Goal: Transaction & Acquisition: Register for event/course

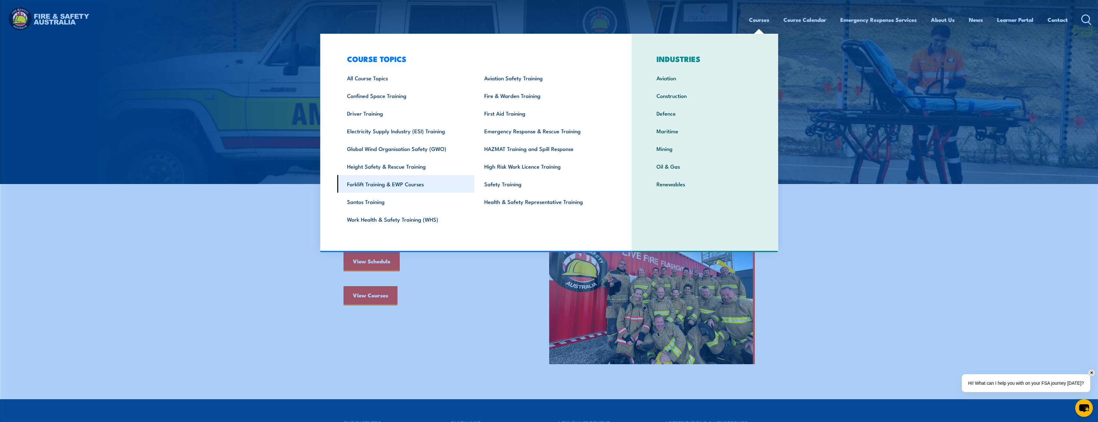
click at [416, 184] on link "Forklift Training & EWP Courses" at bounding box center [405, 184] width 137 height 18
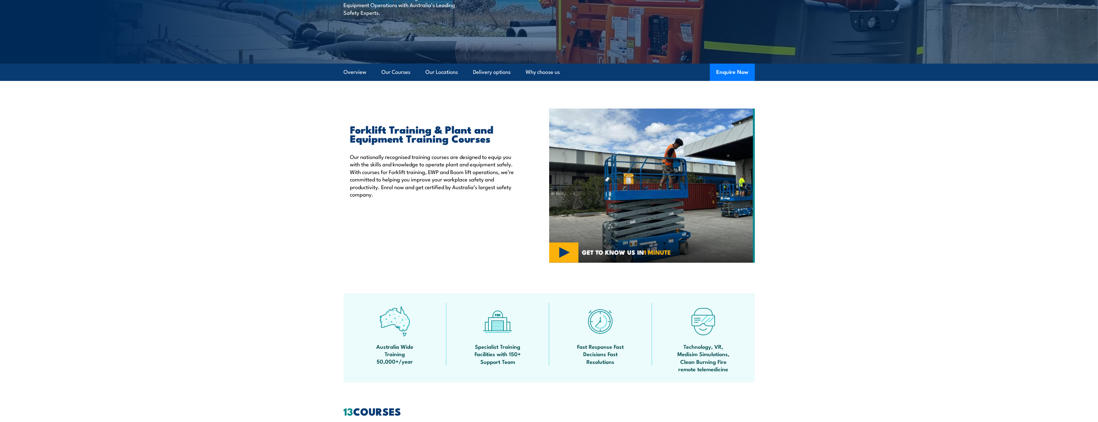
scroll to position [161, 0]
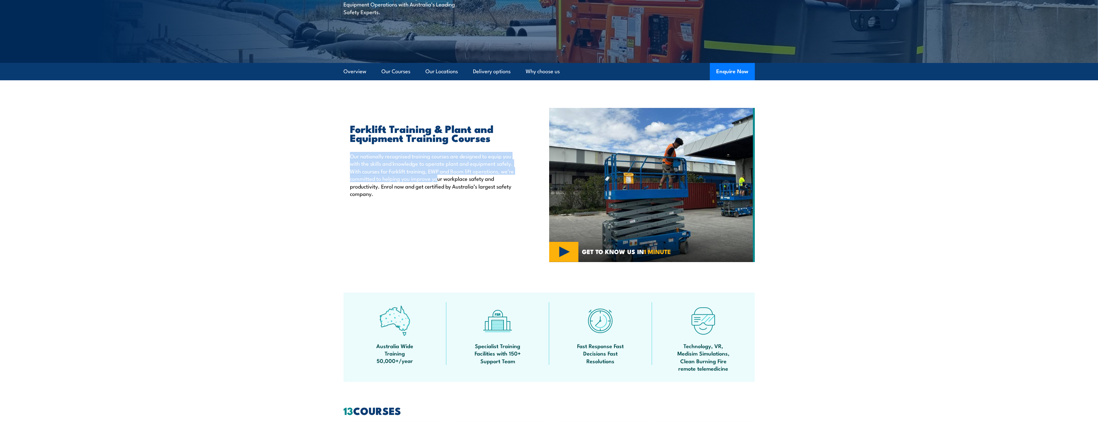
drag, startPoint x: 350, startPoint y: 158, endPoint x: 437, endPoint y: 178, distance: 89.1
click at [437, 178] on p "Our nationally recognised training courses are designed to equip you with the s…" at bounding box center [435, 174] width 170 height 45
drag, startPoint x: 437, startPoint y: 178, endPoint x: 459, endPoint y: 188, distance: 24.9
click at [460, 188] on p "Our nationally recognised training courses are designed to equip you with the s…" at bounding box center [435, 174] width 170 height 45
drag, startPoint x: 459, startPoint y: 188, endPoint x: 433, endPoint y: 168, distance: 33.3
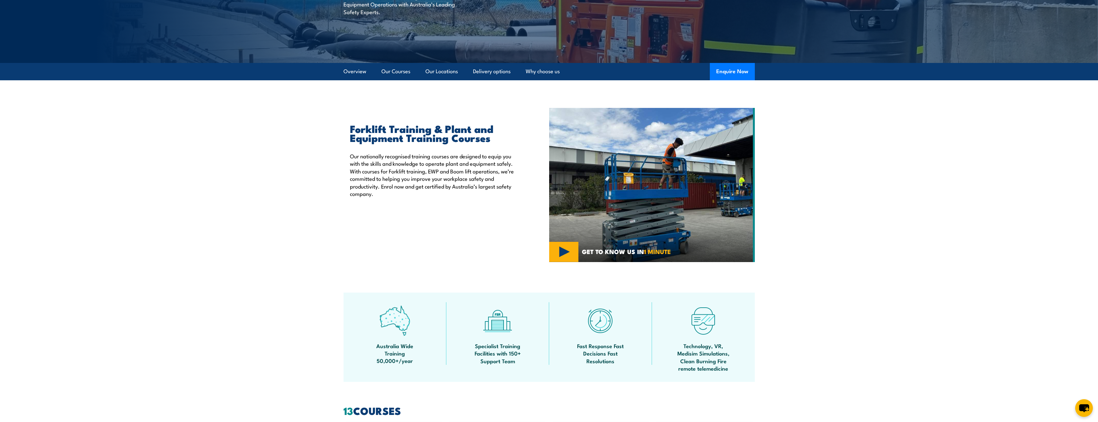
click at [435, 168] on p "Our nationally recognised training courses are designed to equip you with the s…" at bounding box center [435, 174] width 170 height 45
drag, startPoint x: 395, startPoint y: 162, endPoint x: 384, endPoint y: 184, distance: 24.3
click at [384, 184] on p "Our nationally recognised training courses are designed to equip you with the s…" at bounding box center [435, 174] width 170 height 45
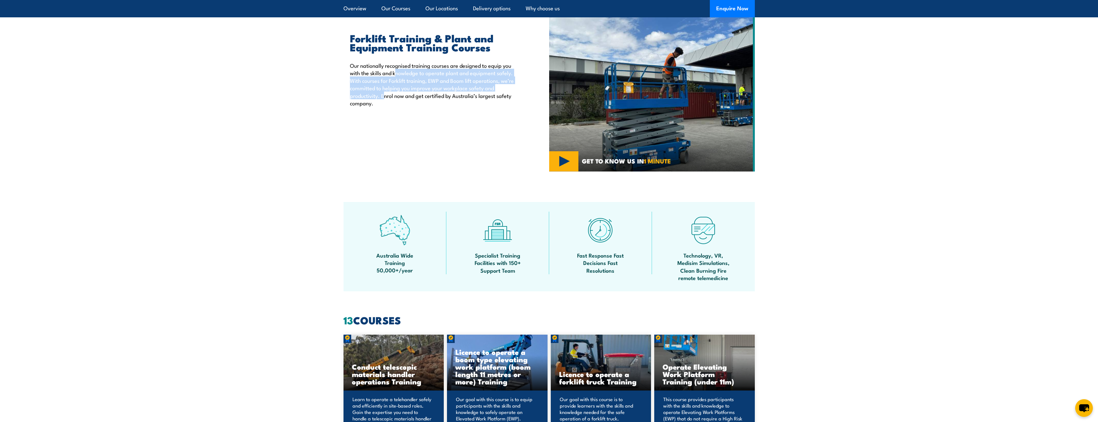
scroll to position [257, 0]
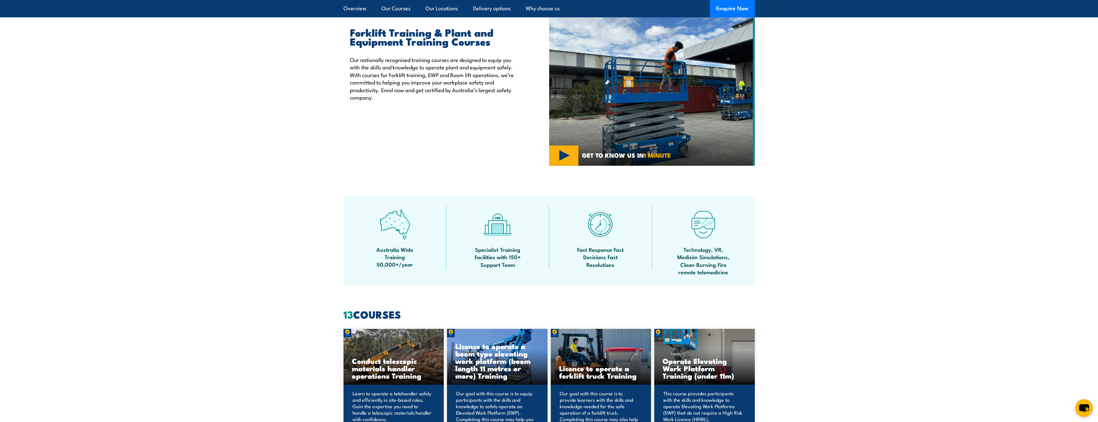
click at [429, 148] on div "Forklift Training & Plant and Equipment Training Courses Our nationally recogni…" at bounding box center [447, 89] width 206 height 154
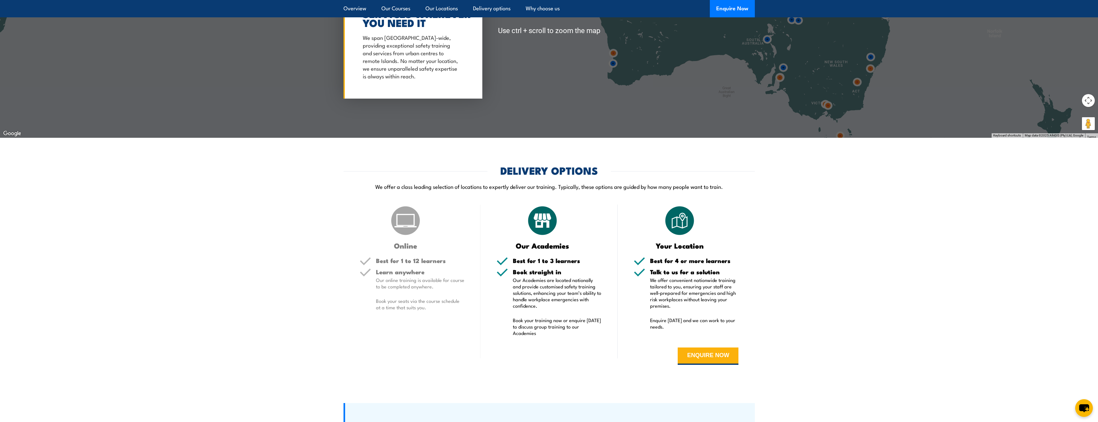
scroll to position [1350, 0]
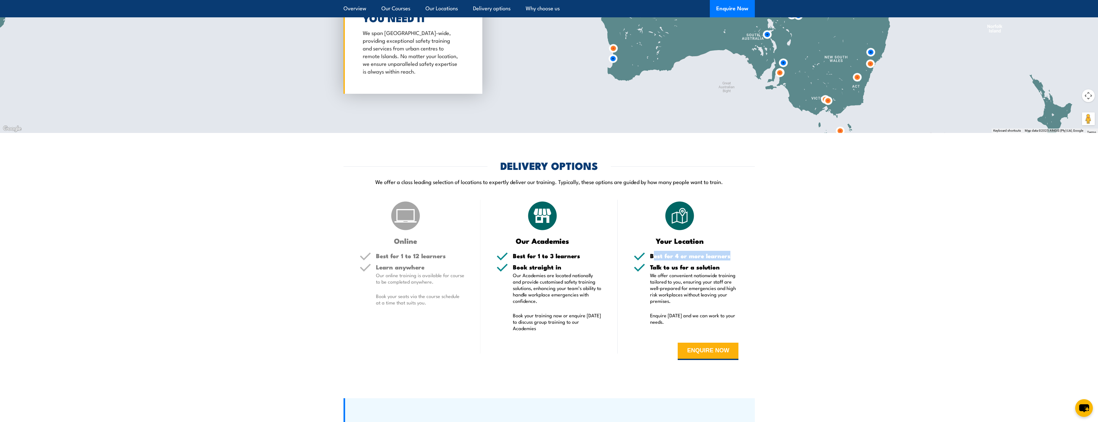
drag, startPoint x: 652, startPoint y: 257, endPoint x: 758, endPoint y: 262, distance: 105.6
click at [758, 262] on section "DELIVERY OPTIONS We offer a class leading selection of locations to expertly de…" at bounding box center [549, 265] width 1098 height 209
drag, startPoint x: 758, startPoint y: 262, endPoint x: 740, endPoint y: 282, distance: 26.9
click at [740, 282] on div "Your Location Best for 4 or more learners Talk to us for a solution We offer co…" at bounding box center [686, 285] width 137 height 170
drag, startPoint x: 660, startPoint y: 277, endPoint x: 730, endPoint y: 288, distance: 70.3
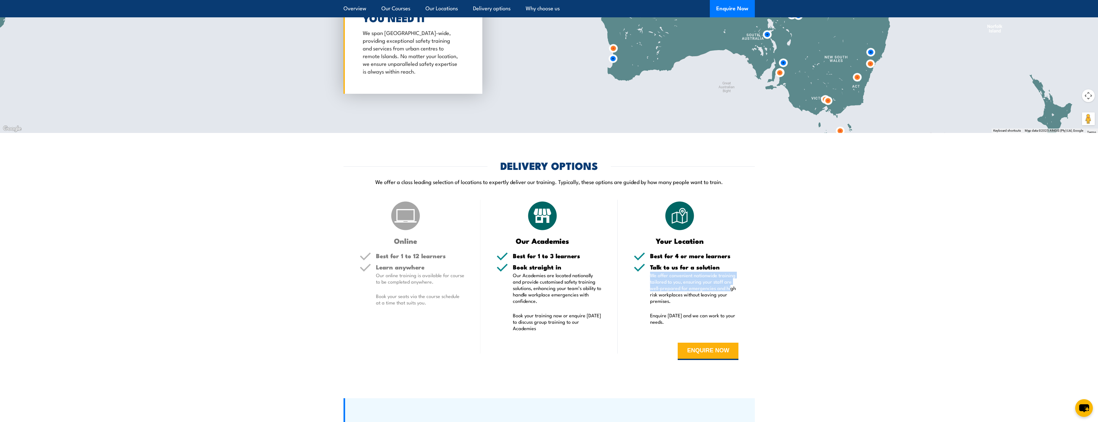
click at [730, 288] on div "Talk to us for a solution We offer convenient nationwide training tailored to y…" at bounding box center [686, 298] width 105 height 69
drag, startPoint x: 730, startPoint y: 288, endPoint x: 750, endPoint y: 293, distance: 21.3
click at [750, 293] on div "Your Location Best for 4 or more learners Talk to us for a solution We offer co…" at bounding box center [686, 285] width 137 height 170
drag, startPoint x: 651, startPoint y: 284, endPoint x: 723, endPoint y: 289, distance: 72.2
click at [723, 289] on p "We offer convenient nationwide training tailored to you, ensuring your staff ar…" at bounding box center [694, 288] width 89 height 32
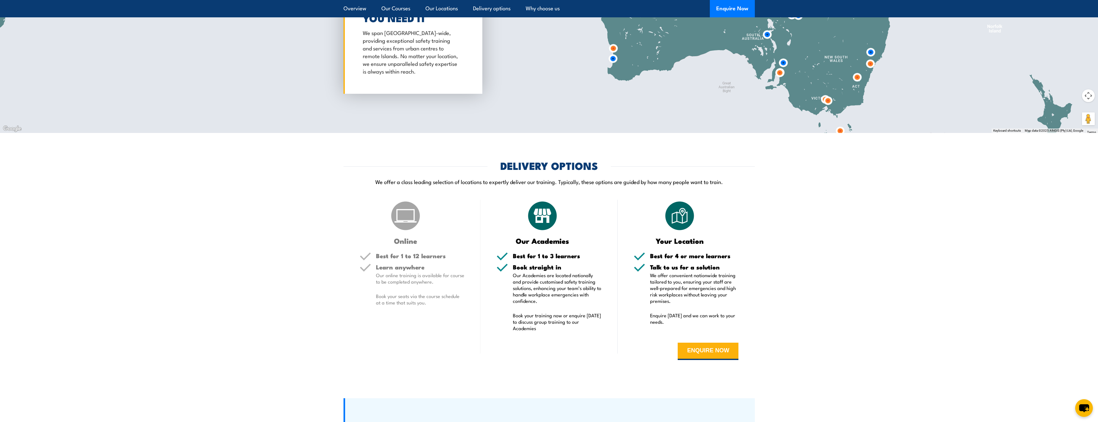
drag, startPoint x: 723, startPoint y: 289, endPoint x: 753, endPoint y: 296, distance: 31.2
click at [753, 296] on div "Your Location Best for 4 or more learners Talk to us for a solution We offer co…" at bounding box center [686, 285] width 137 height 170
drag, startPoint x: 677, startPoint y: 291, endPoint x: 715, endPoint y: 294, distance: 38.1
click at [714, 294] on p "We offer convenient nationwide training tailored to you, ensuring your staff ar…" at bounding box center [694, 288] width 89 height 32
drag, startPoint x: 715, startPoint y: 294, endPoint x: 749, endPoint y: 300, distance: 33.9
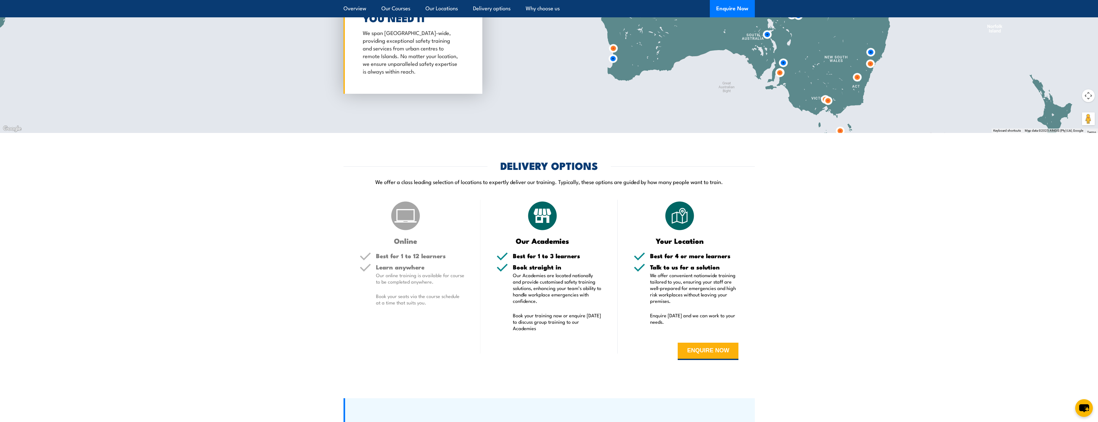
click at [750, 300] on div "Your Location Best for 4 or more learners Talk to us for a solution We offer co…" at bounding box center [686, 285] width 137 height 170
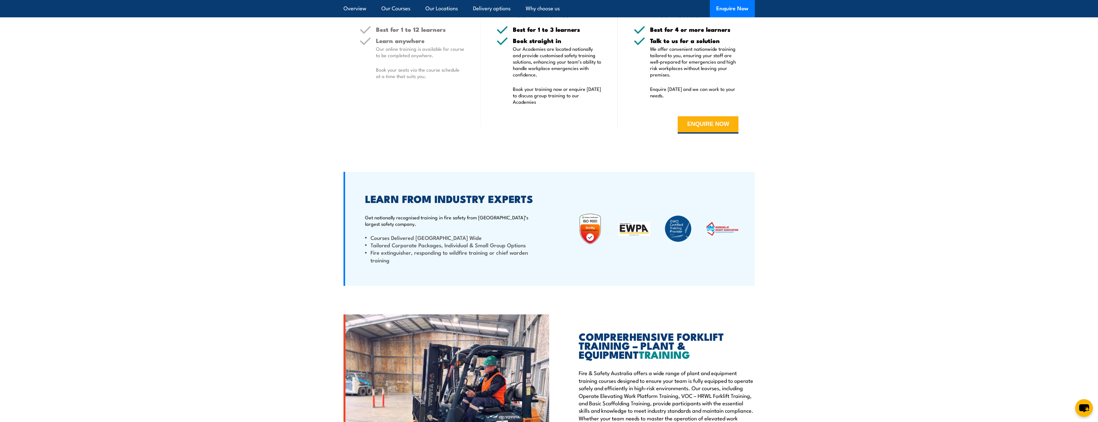
scroll to position [1543, 0]
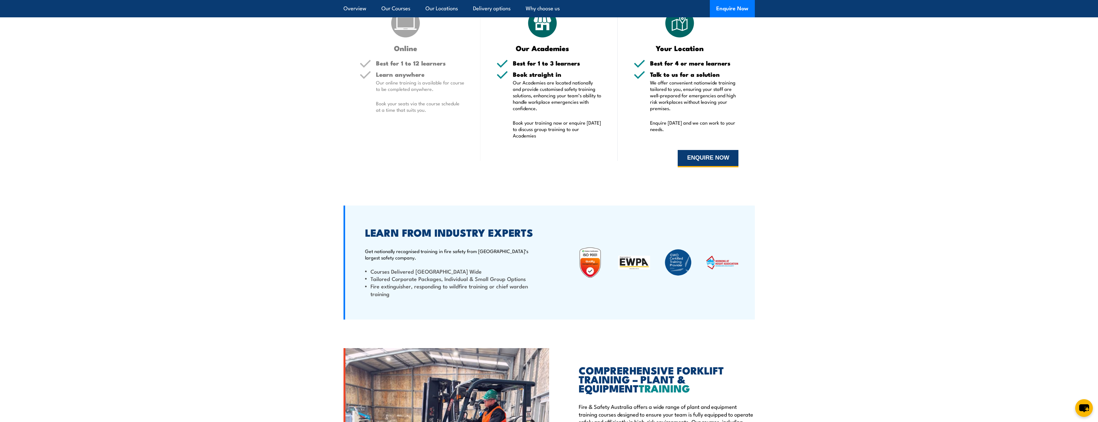
click at [695, 156] on button "ENQUIRE NOW" at bounding box center [708, 158] width 61 height 17
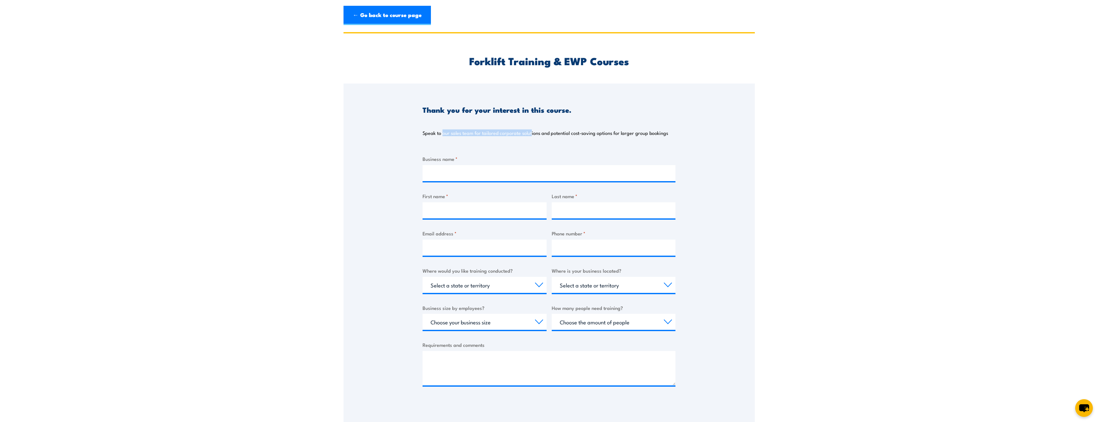
drag, startPoint x: 563, startPoint y: 139, endPoint x: 576, endPoint y: 139, distance: 13.2
click at [568, 139] on div "Thank you for your interest in this course. Speak to our sales team for tailore…" at bounding box center [549, 114] width 253 height 61
drag, startPoint x: 677, startPoint y: 140, endPoint x: 673, endPoint y: 141, distance: 3.9
click at [676, 141] on div "Thank you for your interest in this course. Speak to our sales team for tailore…" at bounding box center [549, 244] width 411 height 321
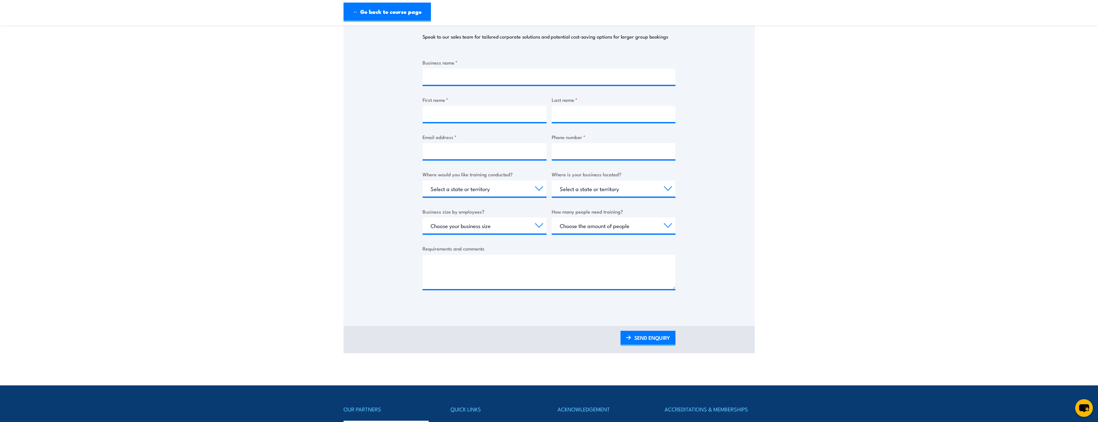
scroll to position [64, 0]
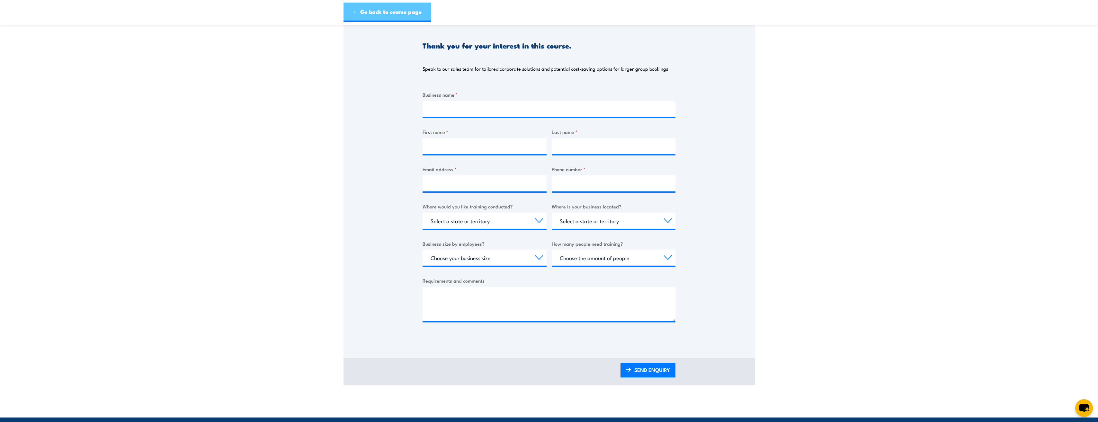
click at [372, 12] on link "← Go back to course page" at bounding box center [387, 12] width 87 height 19
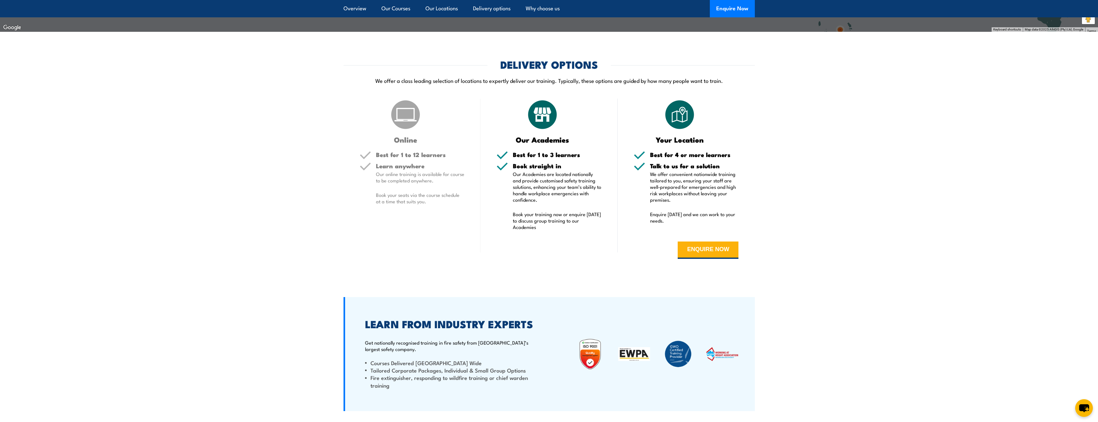
scroll to position [1414, 0]
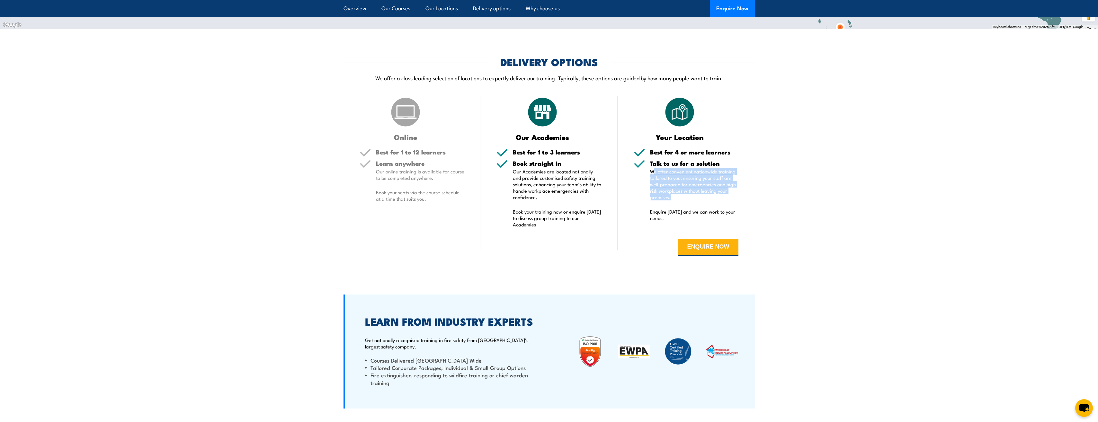
drag, startPoint x: 655, startPoint y: 172, endPoint x: 695, endPoint y: 196, distance: 46.7
click at [696, 196] on p "We offer convenient nationwide training tailored to you, ensuring your staff ar…" at bounding box center [694, 184] width 89 height 32
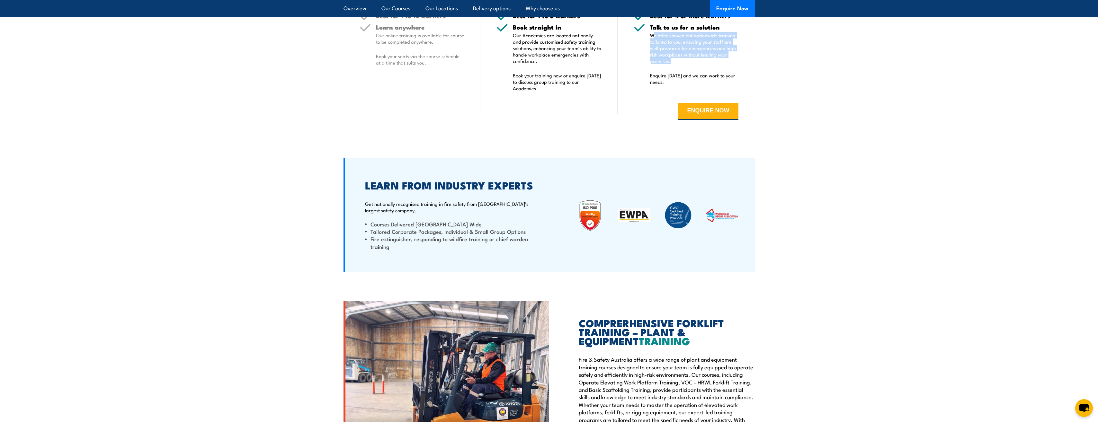
scroll to position [1575, 0]
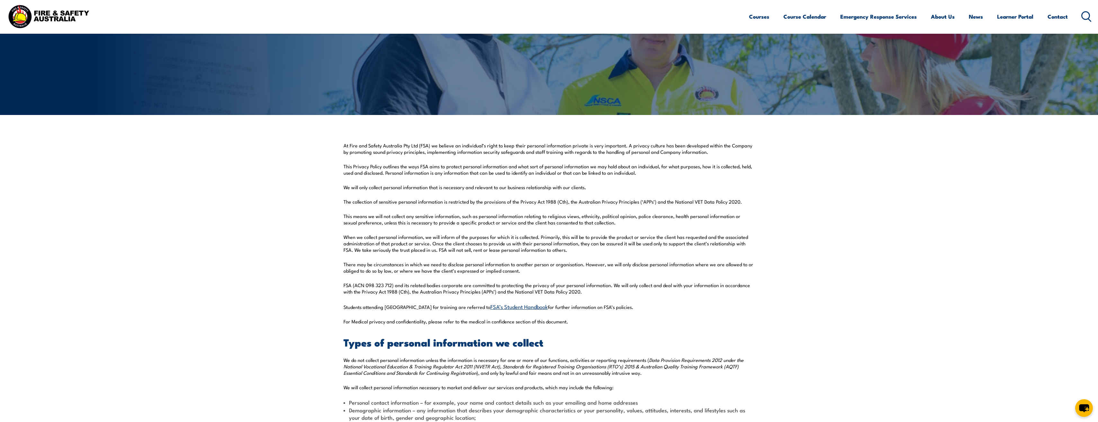
scroll to position [96, 0]
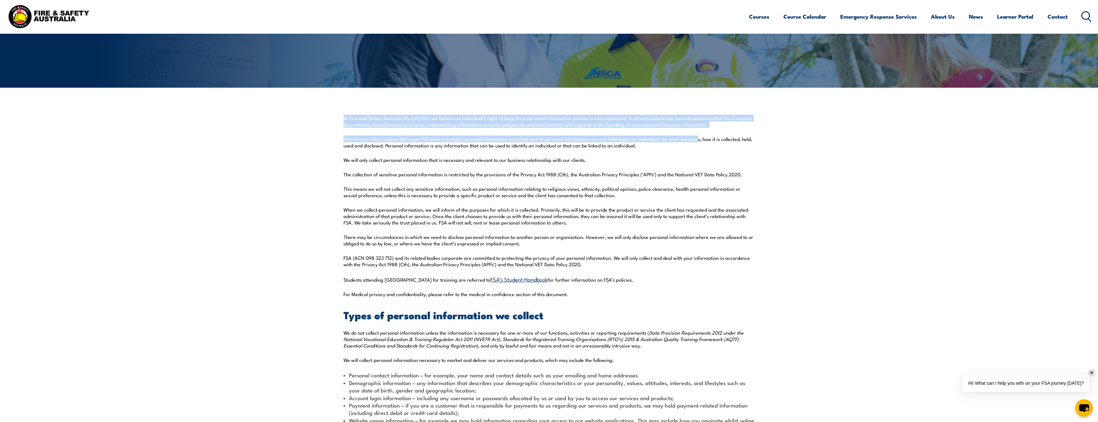
drag, startPoint x: 344, startPoint y: 118, endPoint x: 697, endPoint y: 128, distance: 352.8
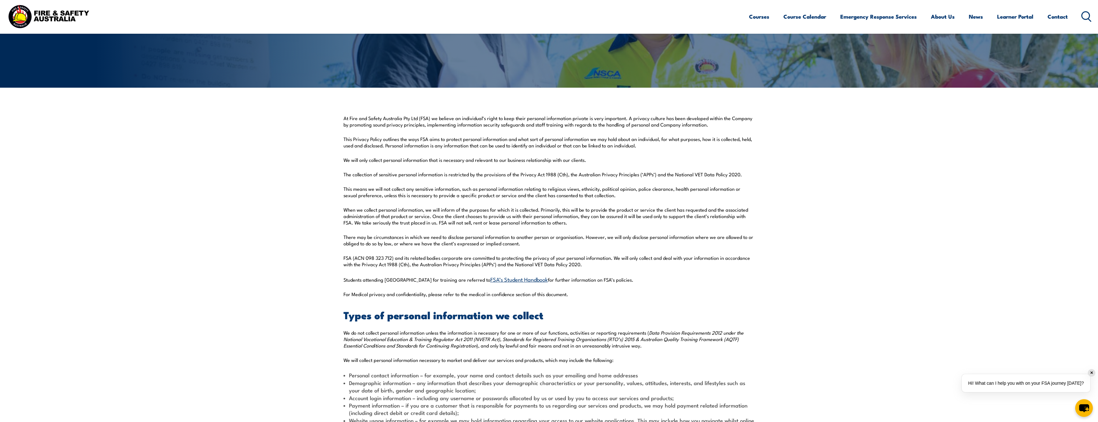
drag, startPoint x: 375, startPoint y: 165, endPoint x: 368, endPoint y: 160, distance: 8.7
drag, startPoint x: 354, startPoint y: 140, endPoint x: 417, endPoint y: 149, distance: 63.8
drag, startPoint x: 417, startPoint y: 149, endPoint x: 415, endPoint y: 183, distance: 33.8
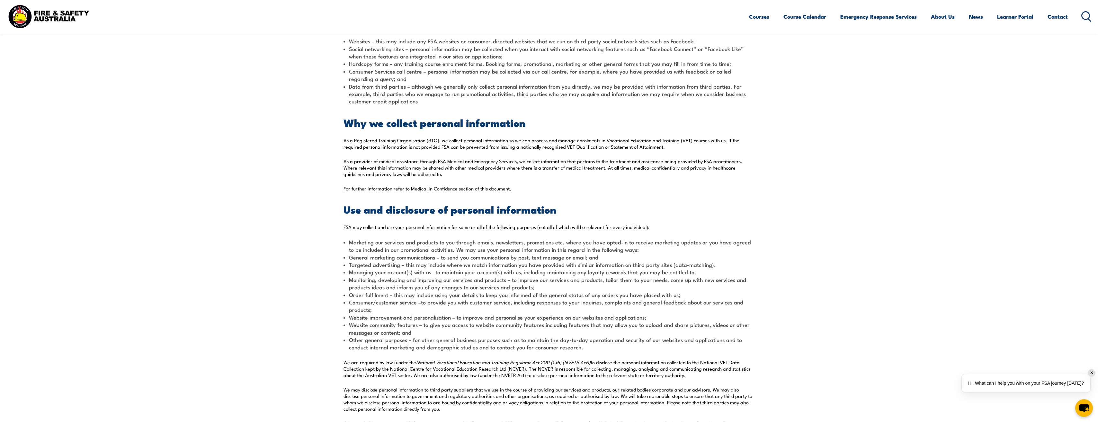
drag, startPoint x: 389, startPoint y: 209, endPoint x: 396, endPoint y: 236, distance: 28.0
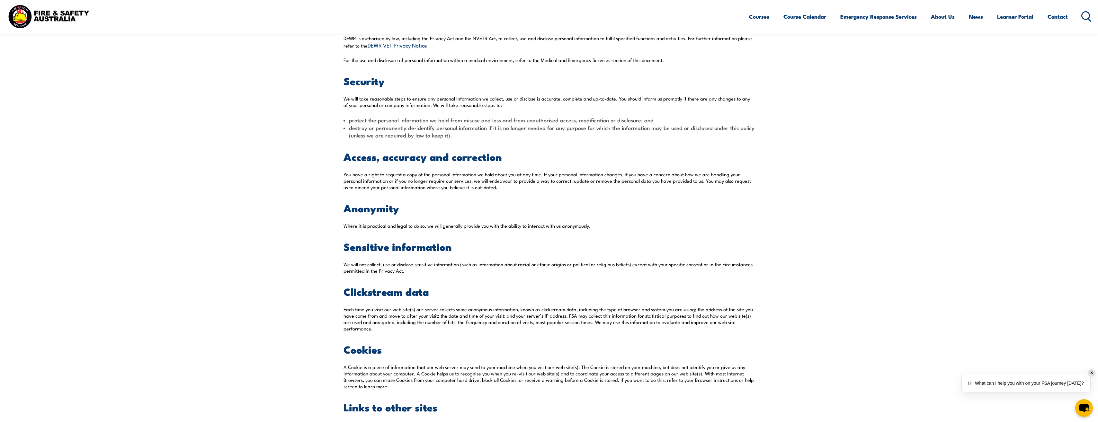
drag, startPoint x: 398, startPoint y: 301, endPoint x: 401, endPoint y: 347, distance: 46.4
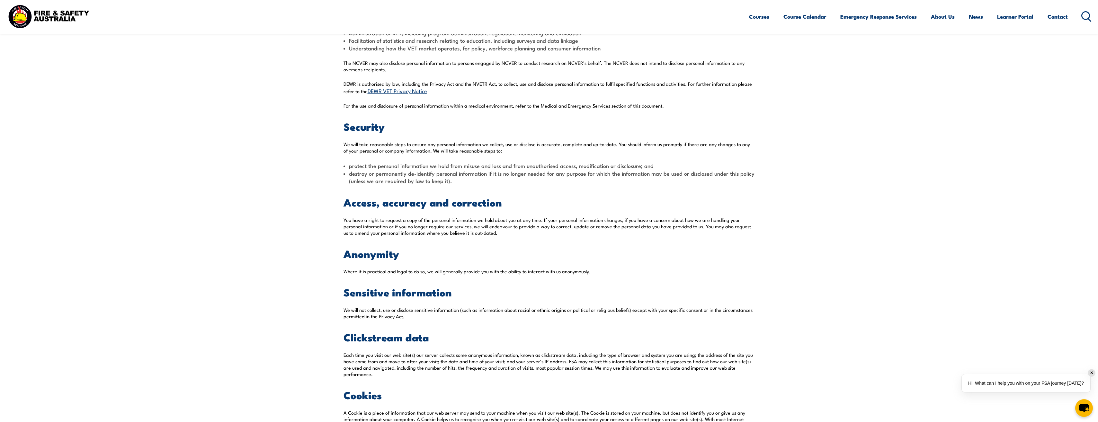
drag, startPoint x: 388, startPoint y: 268, endPoint x: 392, endPoint y: 208, distance: 59.9
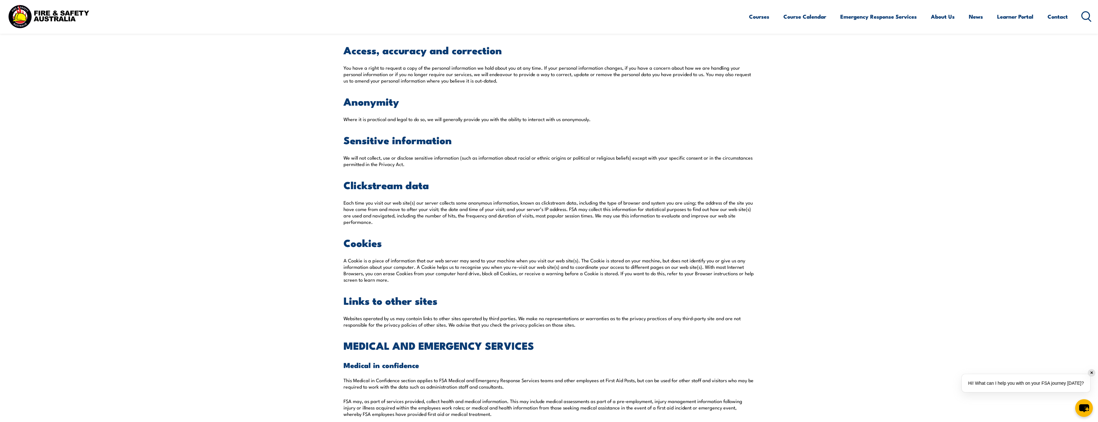
drag, startPoint x: 396, startPoint y: 194, endPoint x: 384, endPoint y: 272, distance: 79.4
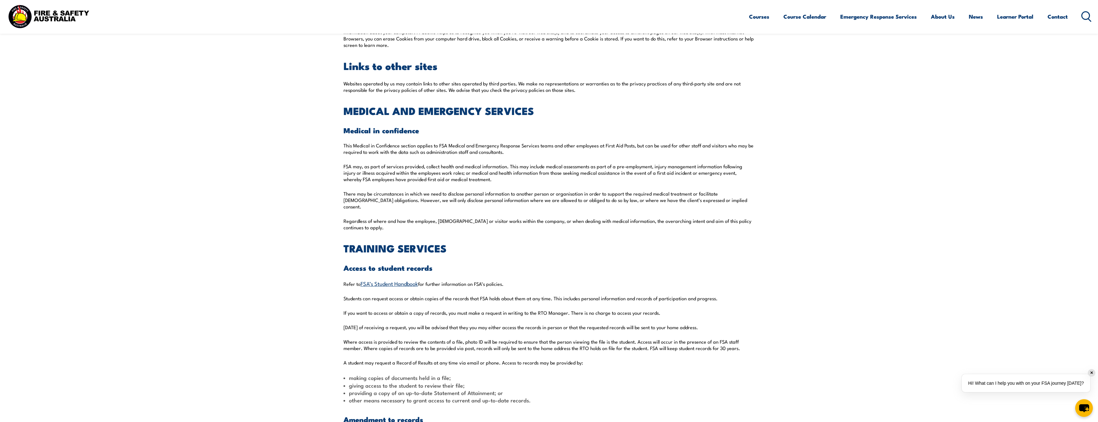
scroll to position [1467, 0]
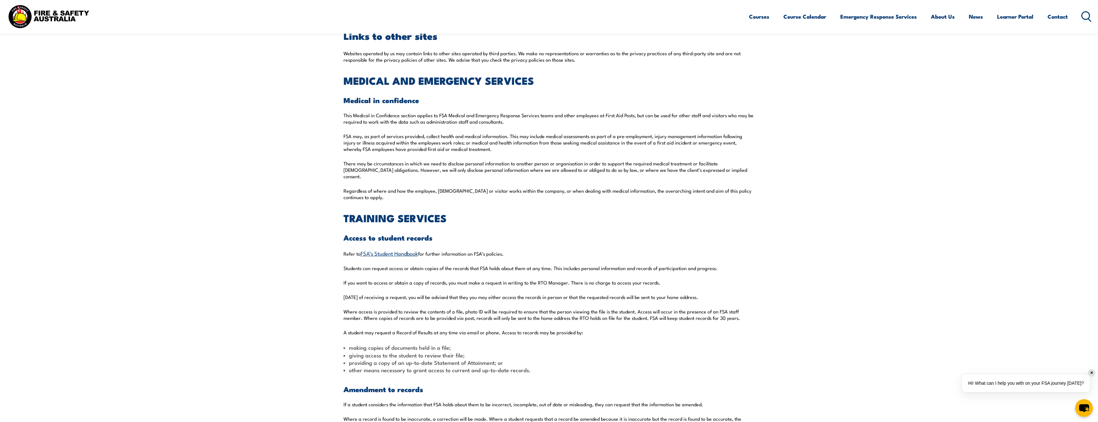
drag, startPoint x: 400, startPoint y: 195, endPoint x: 398, endPoint y: 221, distance: 25.5
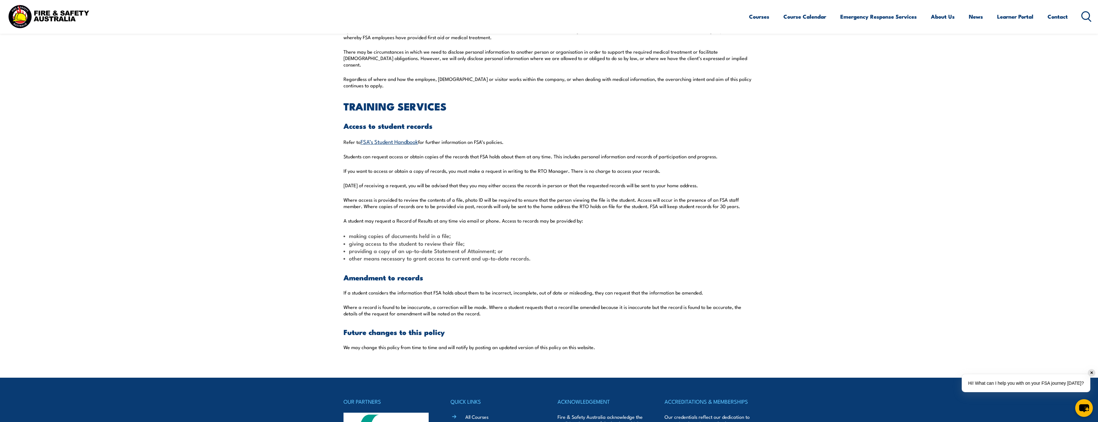
drag, startPoint x: 401, startPoint y: 202, endPoint x: 401, endPoint y: 258, distance: 56.6
